Goal: Task Accomplishment & Management: Manage account settings

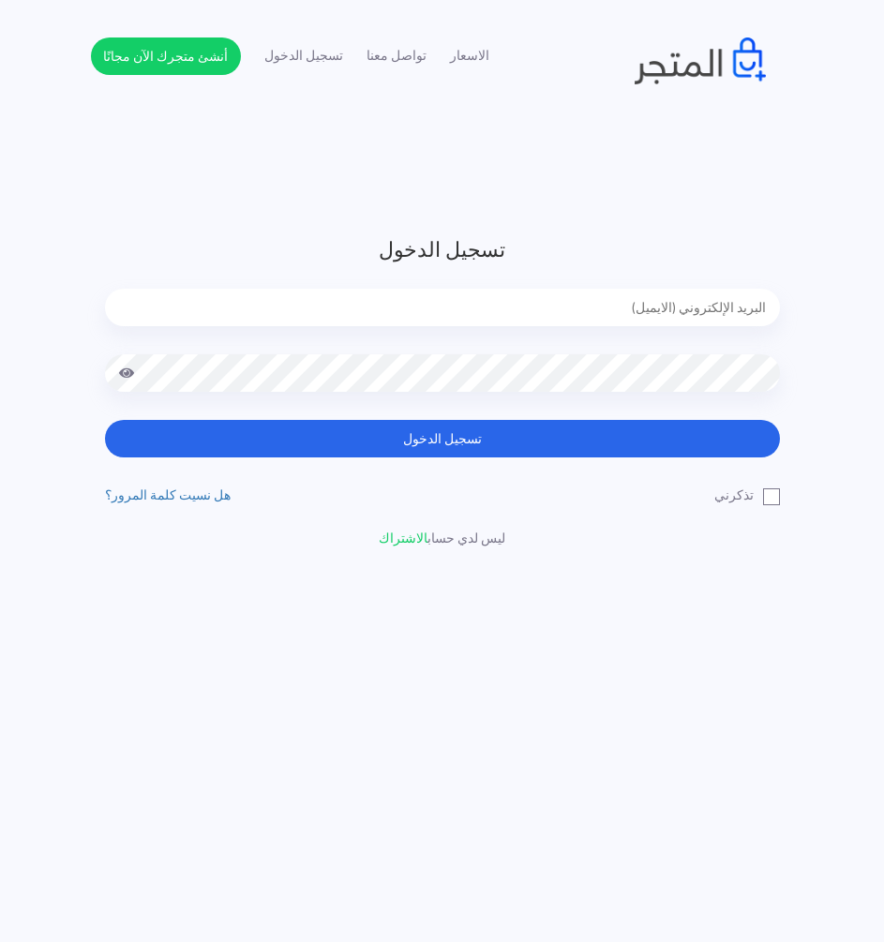
type input "[EMAIL_ADDRESS][DOMAIN_NAME]"
click at [614, 353] on div "[EMAIL_ADDRESS][DOMAIN_NAME]" at bounding box center [442, 322] width 675 height 66
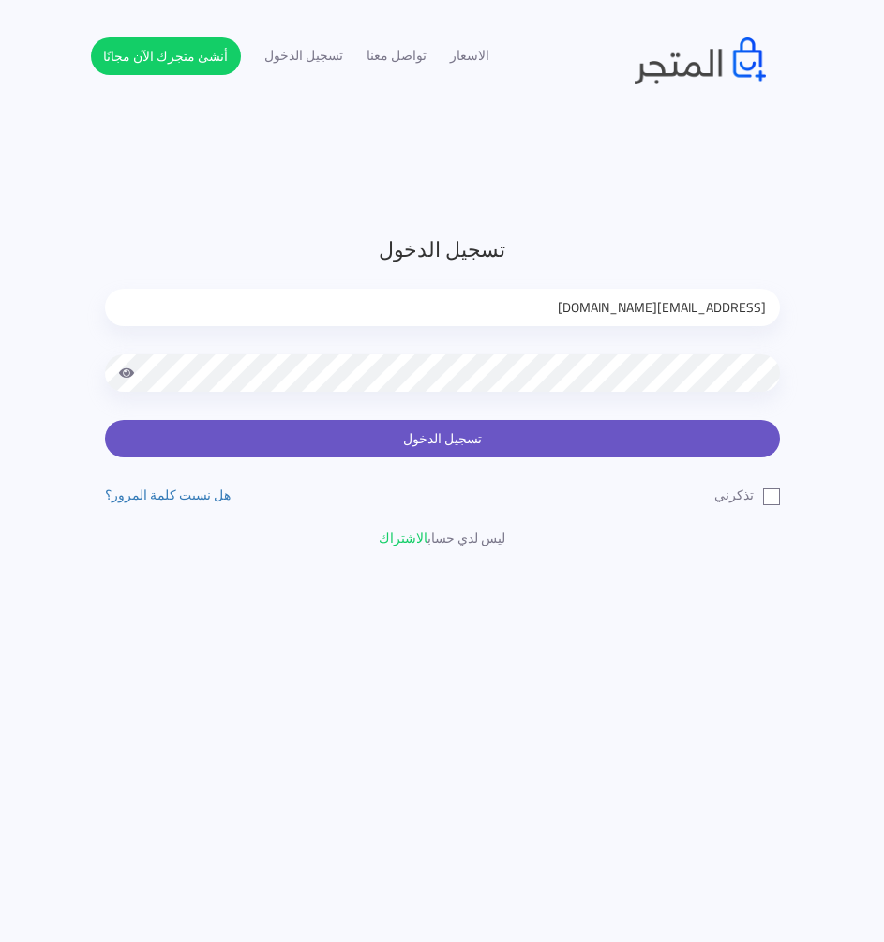
click at [607, 435] on button "تسجيل الدخول" at bounding box center [442, 438] width 675 height 37
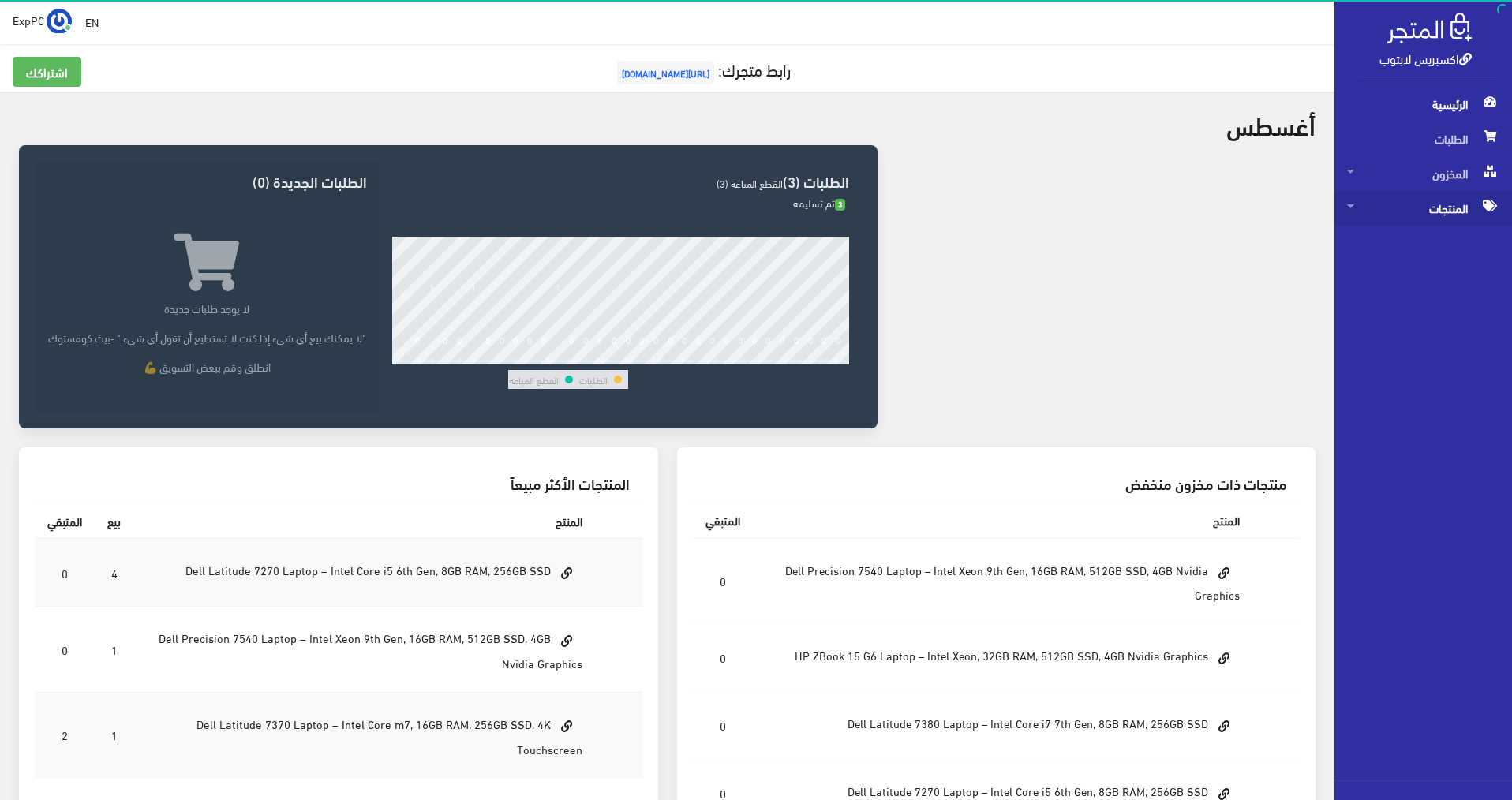
click at [1430, 209] on span "المنتجات" at bounding box center [1423, 208] width 152 height 35
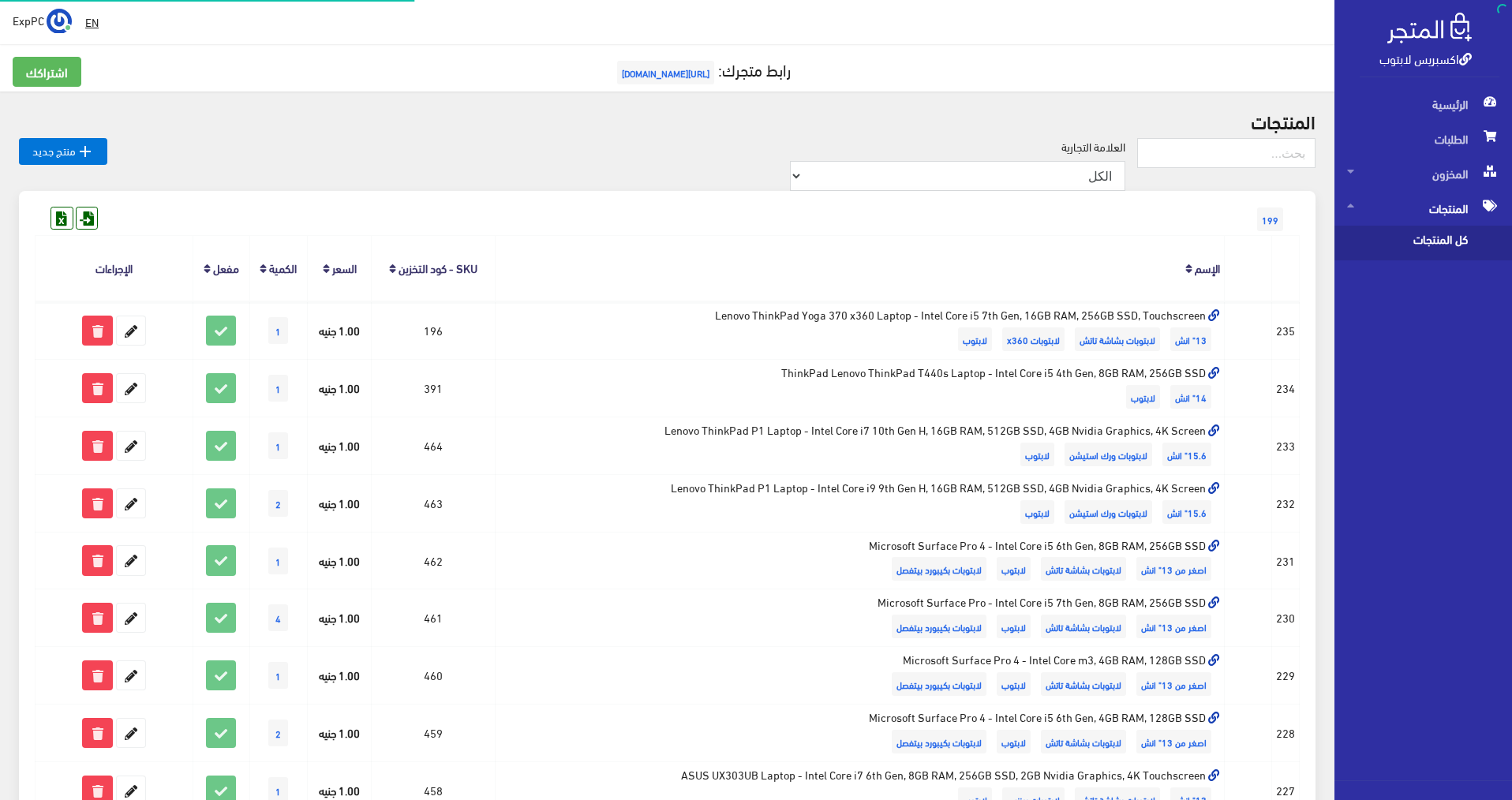
click at [1384, 240] on span "كل المنتجات" at bounding box center [1407, 243] width 120 height 35
click at [1265, 147] on input "text" at bounding box center [1226, 153] width 178 height 30
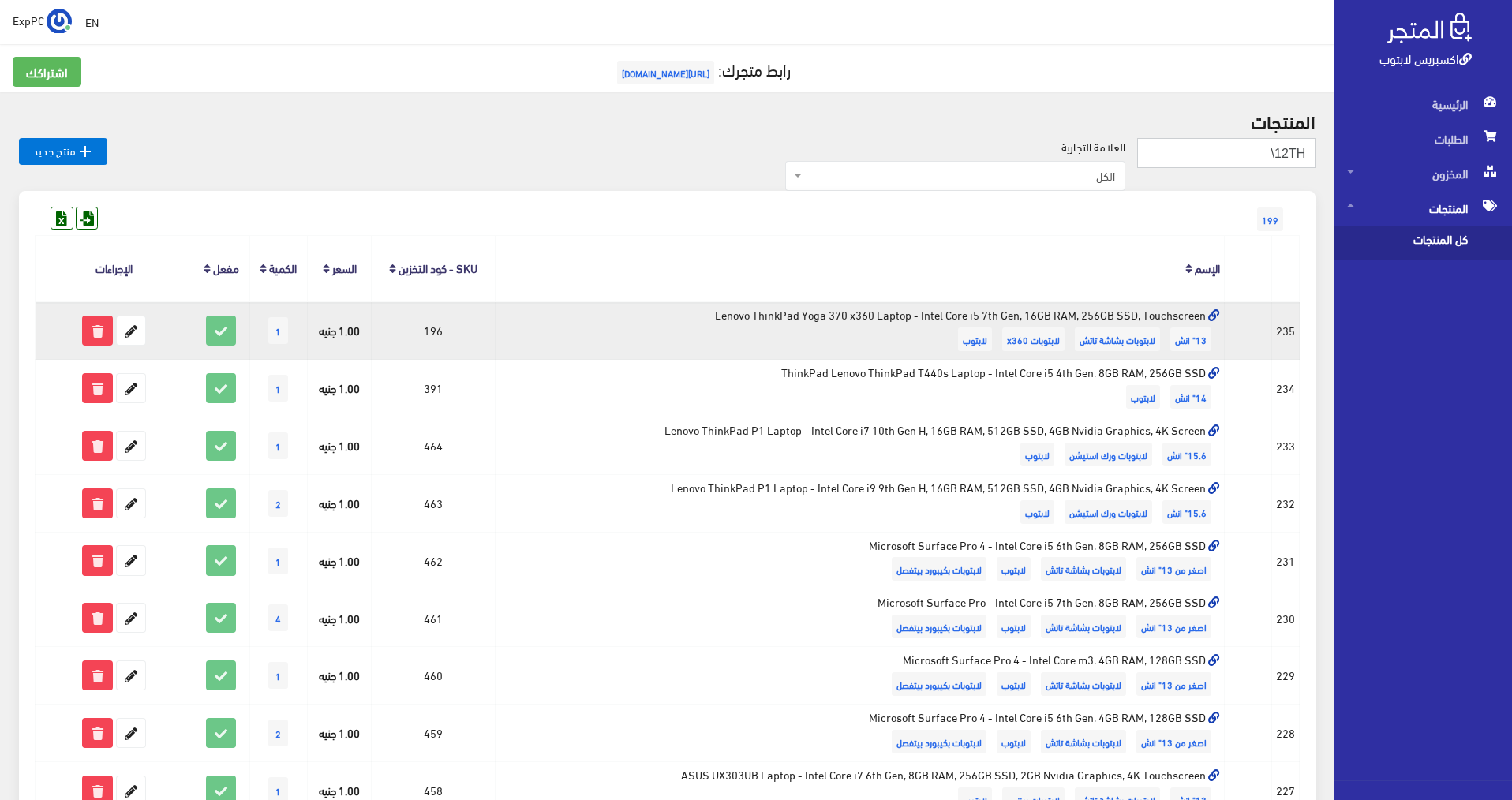
type input "12TH\"
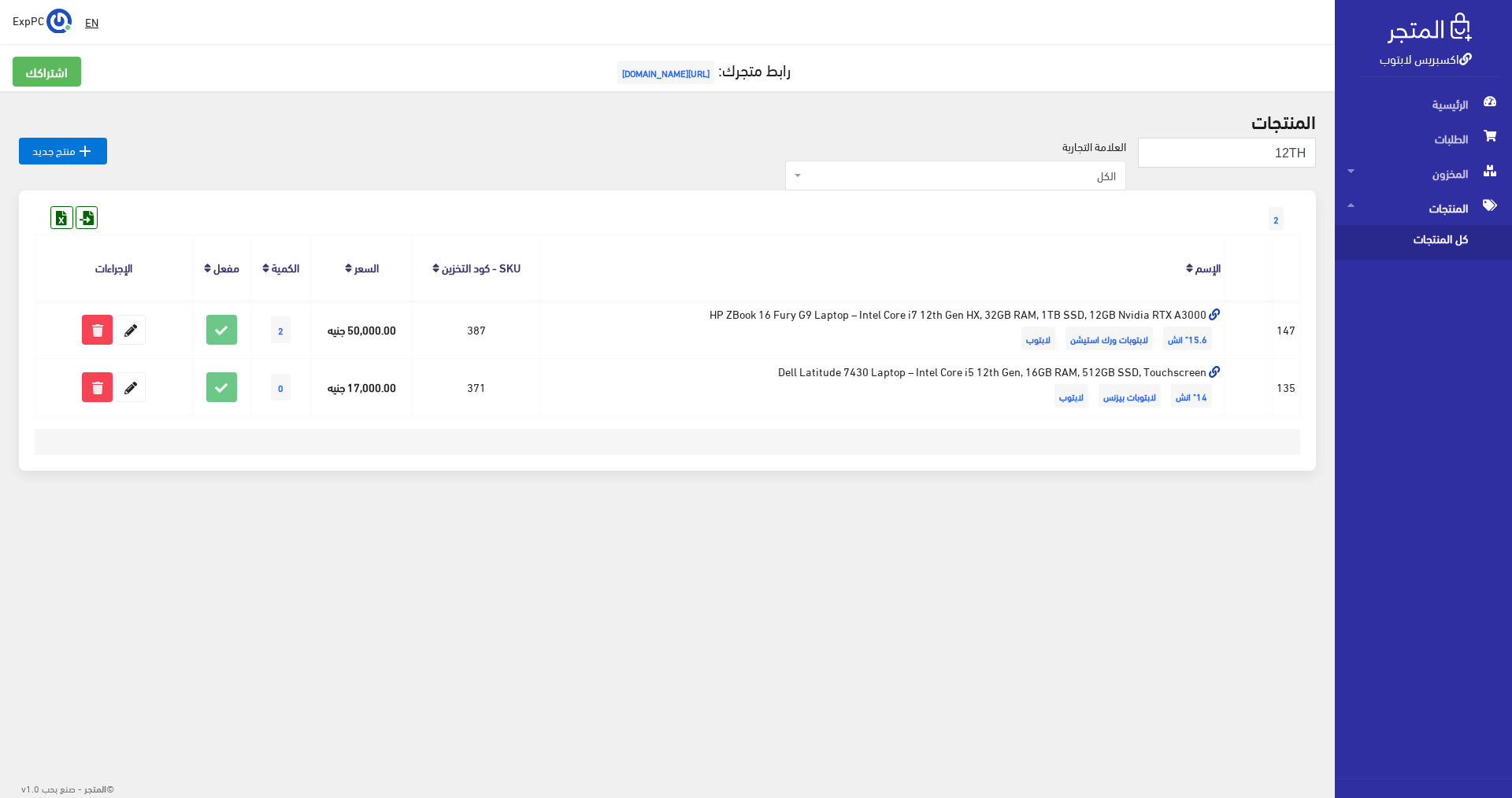
click at [838, 5] on div " EN ExpPC اشتراكي" at bounding box center [667, 22] width 1336 height 44
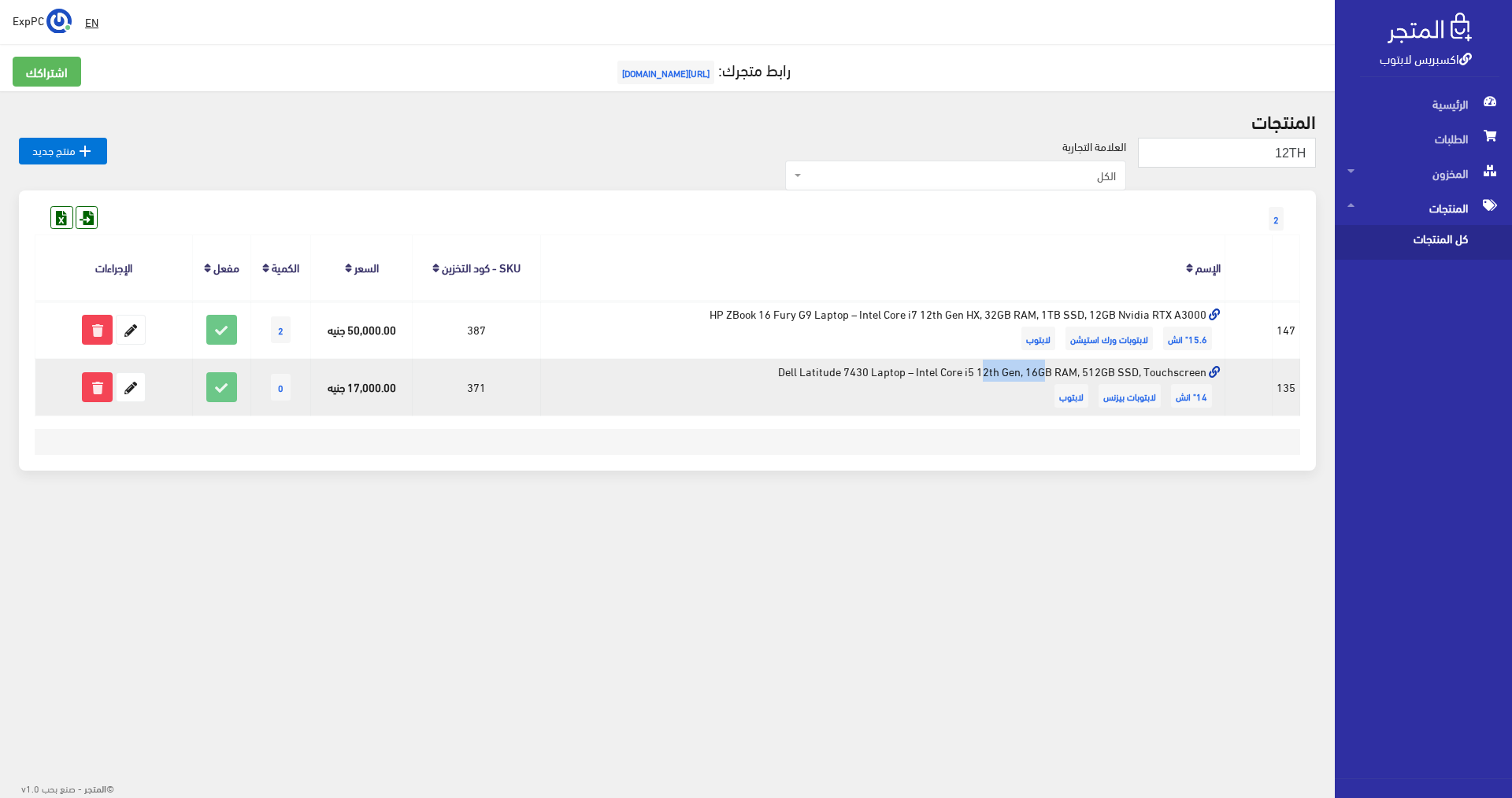
drag, startPoint x: 886, startPoint y: 375, endPoint x: 821, endPoint y: 378, distance: 65.1
click at [821, 378] on td "Dell Latitude 7430 Laptop – Intel Core i5 12th Gen, 16GB RAM, 512GB SSD, Touchs…" at bounding box center [882, 387] width 685 height 57
